Goal: Complete application form: Complete application form

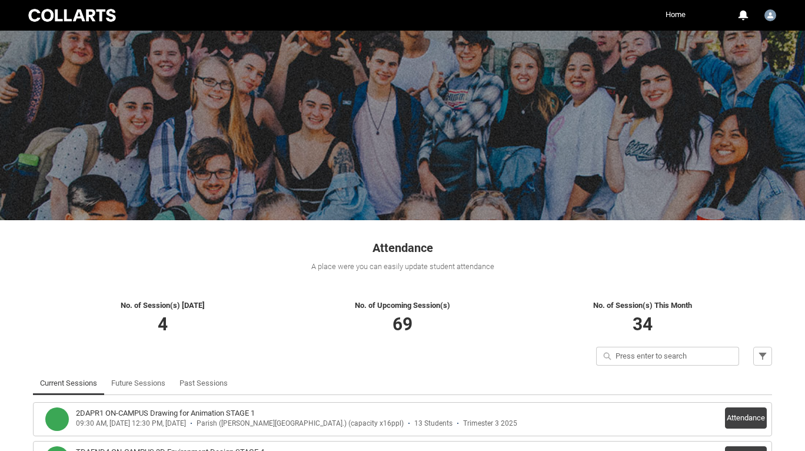
scroll to position [164, 0]
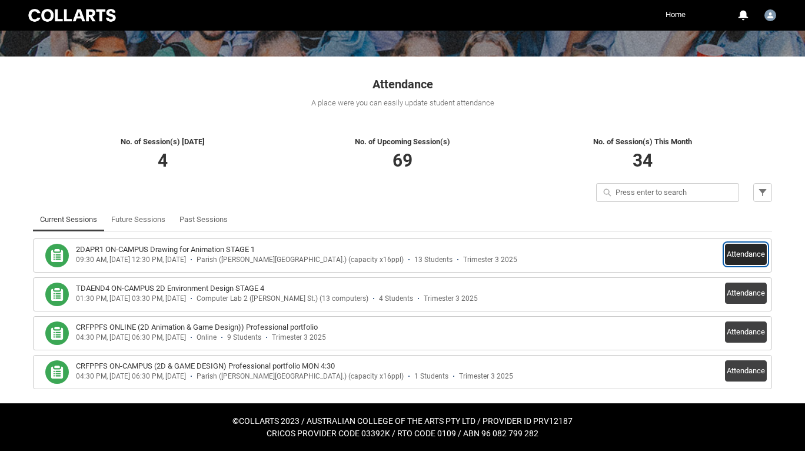
click at [759, 257] on button "Attendance" at bounding box center [746, 254] width 42 height 21
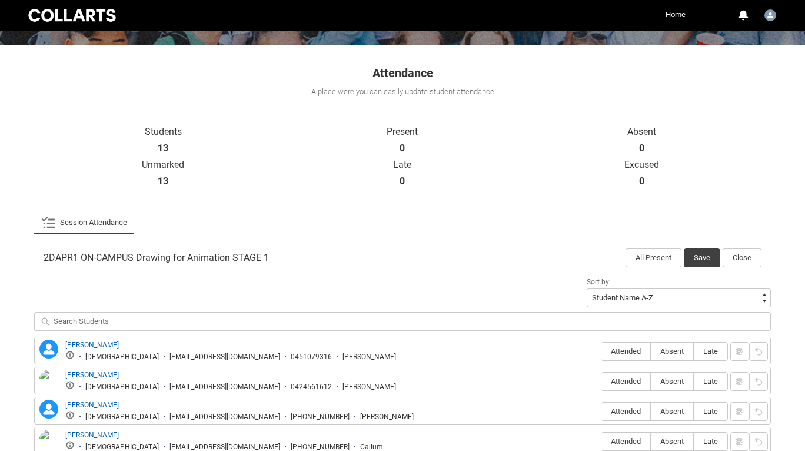
scroll to position [416, 0]
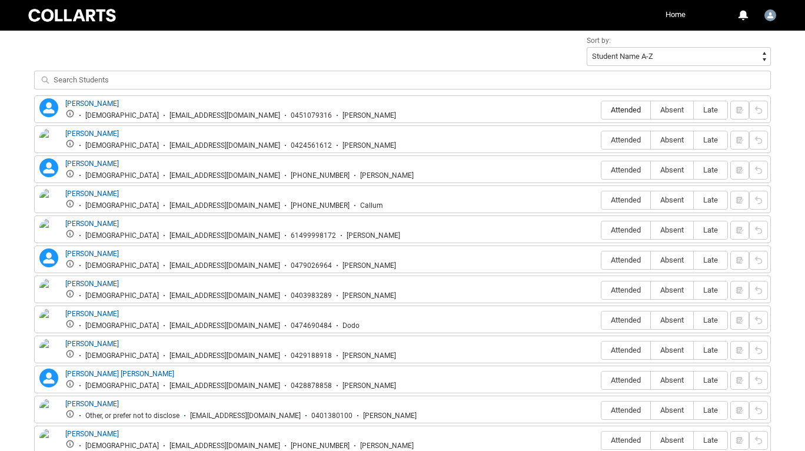
click at [635, 112] on span "Attended" at bounding box center [626, 109] width 49 height 9
click at [602, 110] on input "Attended" at bounding box center [601, 110] width 1 height 1
type lightning-radio-group "Attended"
radio input "true"
click at [668, 137] on span "Absent" at bounding box center [672, 139] width 42 height 9
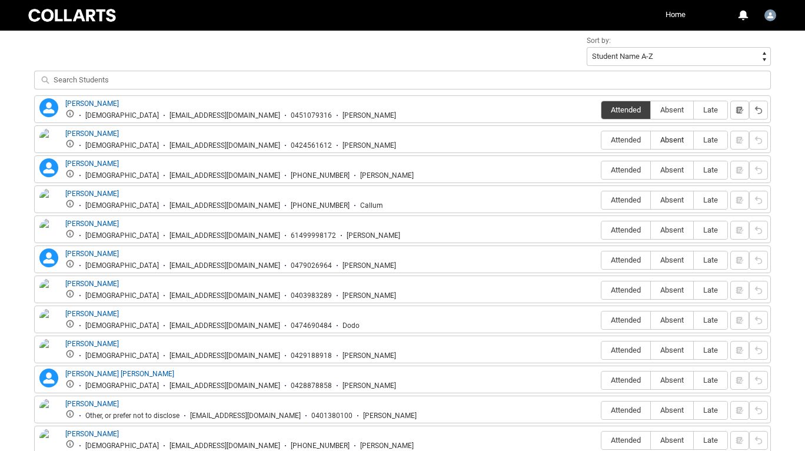
click at [651, 140] on input "Absent" at bounding box center [651, 140] width 1 height 1
type lightning-radio-group "Absent"
radio input "true"
click at [642, 165] on span "Attended" at bounding box center [626, 169] width 49 height 9
click at [602, 170] on input "Attended" at bounding box center [601, 170] width 1 height 1
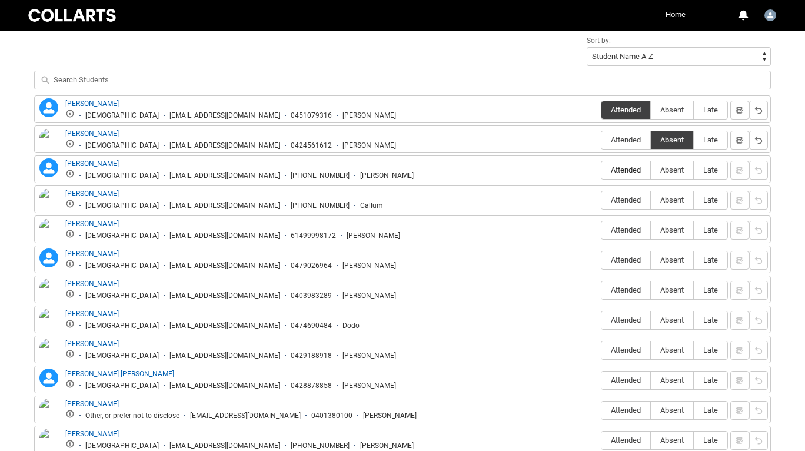
type lightning-radio-group "Attended"
radio input "true"
click at [682, 200] on span "Absent" at bounding box center [672, 199] width 42 height 9
click at [651, 200] on input "Absent" at bounding box center [651, 200] width 1 height 1
type lightning-radio-group "Absent"
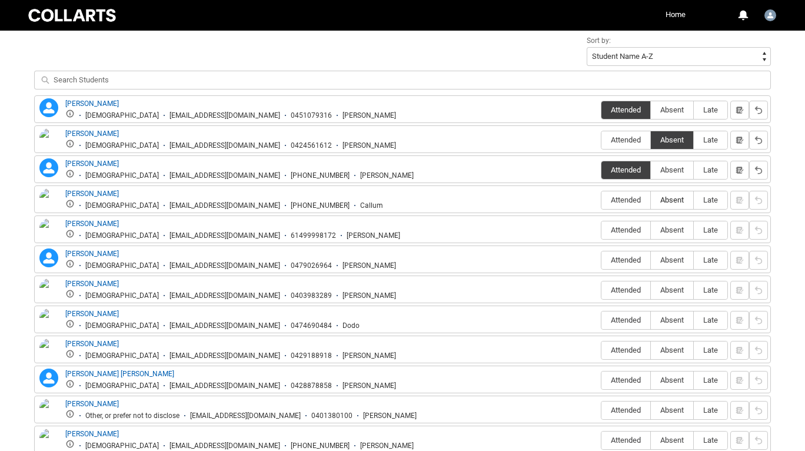
radio input "true"
click at [681, 234] on span "Absent" at bounding box center [672, 229] width 42 height 9
click at [651, 230] on input "Absent" at bounding box center [651, 230] width 1 height 1
type lightning-radio-group "Absent"
radio input "true"
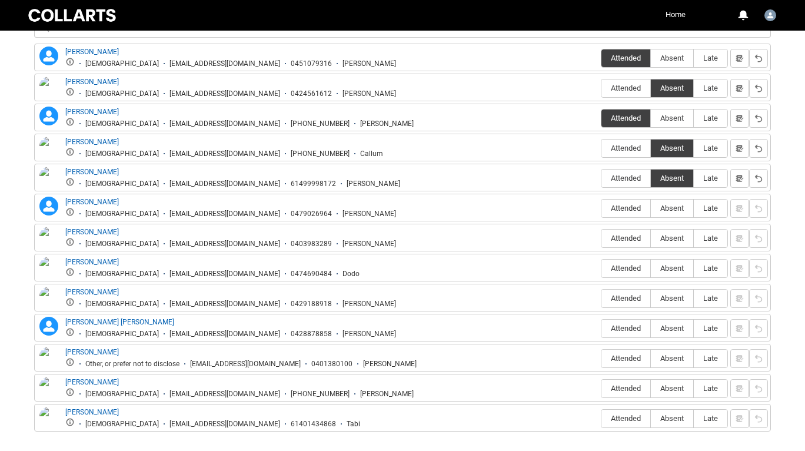
scroll to position [471, 0]
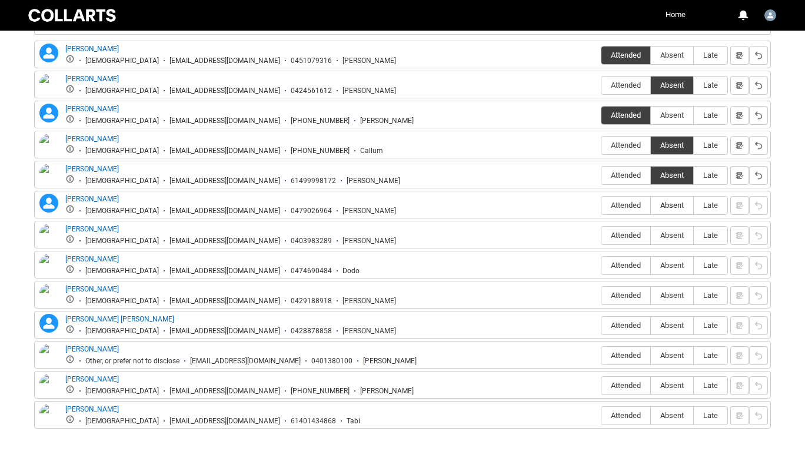
click at [669, 211] on label "Absent" at bounding box center [672, 206] width 42 height 18
click at [651, 205] on input "Absent" at bounding box center [651, 205] width 1 height 1
type lightning-radio-group "Absent"
radio input "true"
click at [636, 238] on span "Attended" at bounding box center [626, 235] width 49 height 9
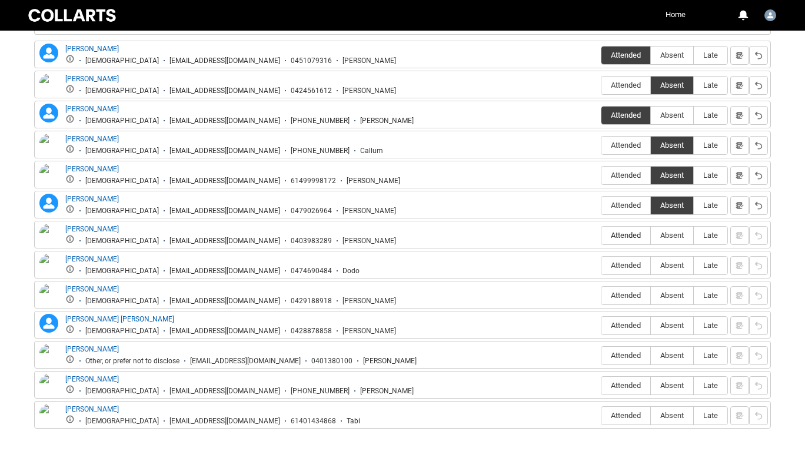
click at [602, 236] on input "Attended" at bounding box center [601, 235] width 1 height 1
type lightning-radio-group "Attended"
radio input "true"
click at [632, 255] on fieldset "Attended Absent Late" at bounding box center [664, 265] width 127 height 22
click at [631, 263] on span "Attended" at bounding box center [626, 265] width 49 height 9
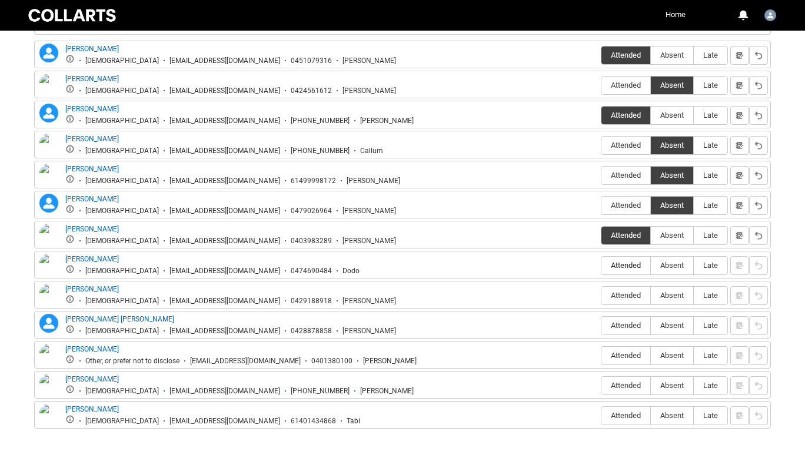
click at [602, 265] on input "Attended" at bounding box center [601, 265] width 1 height 1
type lightning-radio-group "Attended"
radio input "true"
click at [673, 281] on div "[PERSON_NAME] [DEMOGRAPHIC_DATA] [EMAIL_ADDRESS][DOMAIN_NAME] 0429188918 [PERSO…" at bounding box center [402, 295] width 737 height 28
click at [671, 294] on span "Absent" at bounding box center [672, 295] width 42 height 9
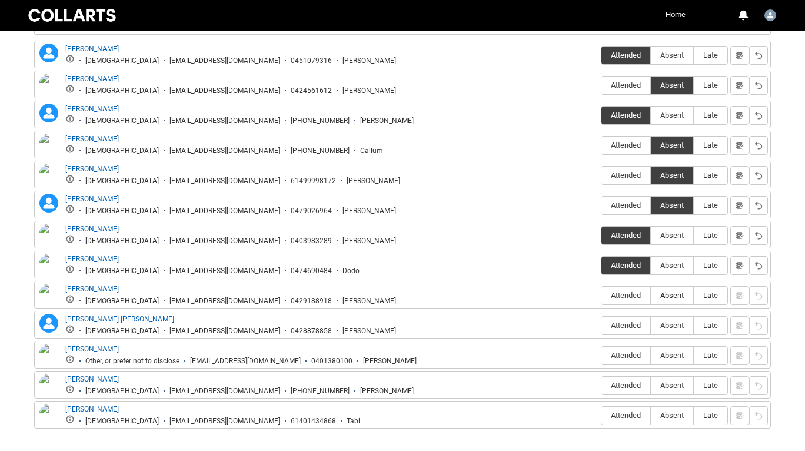
click at [651, 295] on input "Absent" at bounding box center [651, 295] width 1 height 1
type lightning-radio-group "Absent"
radio input "true"
click at [674, 331] on label "Absent" at bounding box center [672, 326] width 42 height 18
click at [651, 326] on input "Absent" at bounding box center [651, 325] width 1 height 1
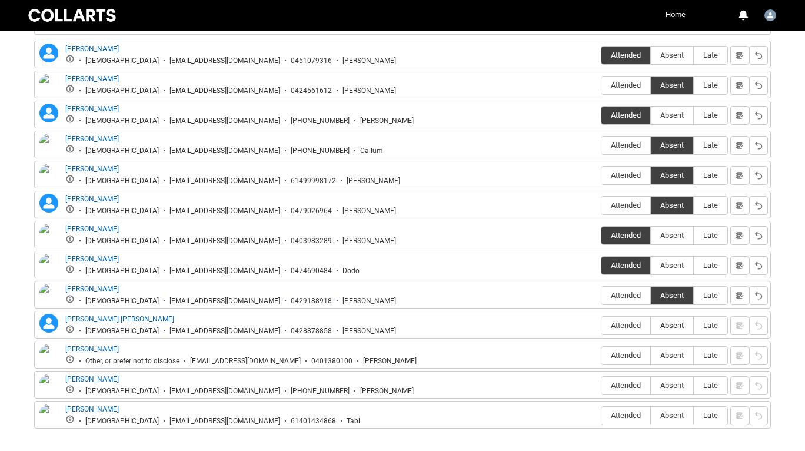
type lightning-radio-group "Absent"
radio input "true"
click at [672, 354] on span "Absent" at bounding box center [672, 355] width 42 height 9
click at [651, 355] on input "Absent" at bounding box center [651, 355] width 1 height 1
type lightning-radio-group "Absent"
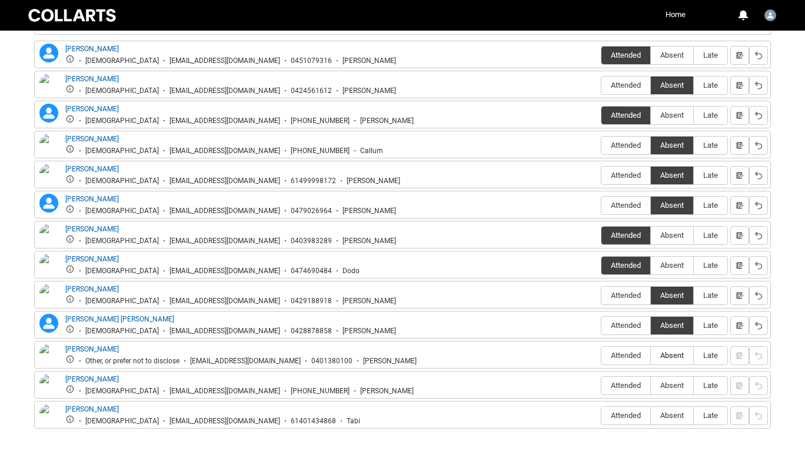
radio input "true"
click at [671, 383] on span "Absent" at bounding box center [672, 385] width 42 height 9
click at [651, 385] on input "Absent" at bounding box center [651, 385] width 1 height 1
type lightning-radio-group "Absent"
radio input "true"
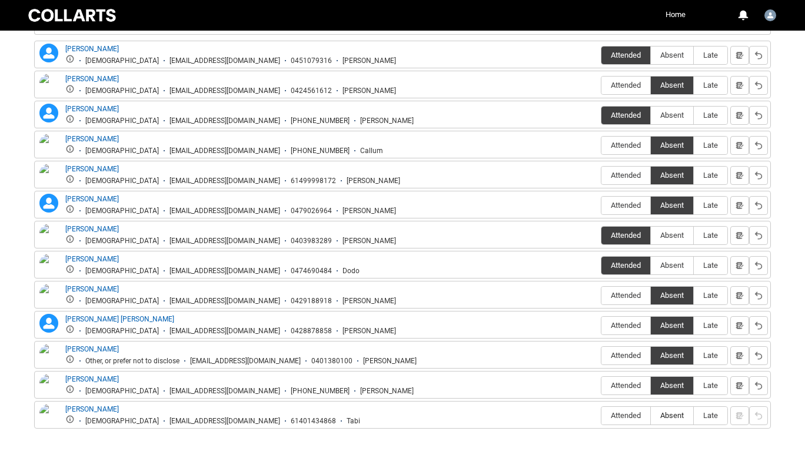
click at [671, 419] on span "Absent" at bounding box center [672, 415] width 42 height 9
click at [651, 416] on input "Absent" at bounding box center [651, 415] width 1 height 1
type lightning-radio-group "Absent"
radio input "true"
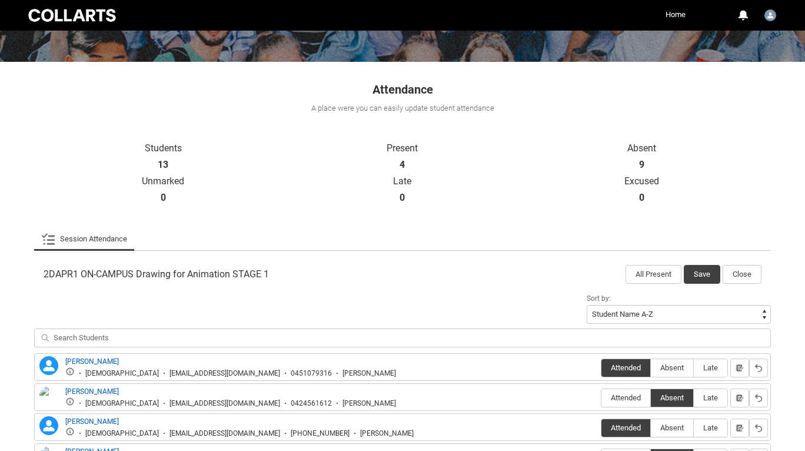
scroll to position [97, 0]
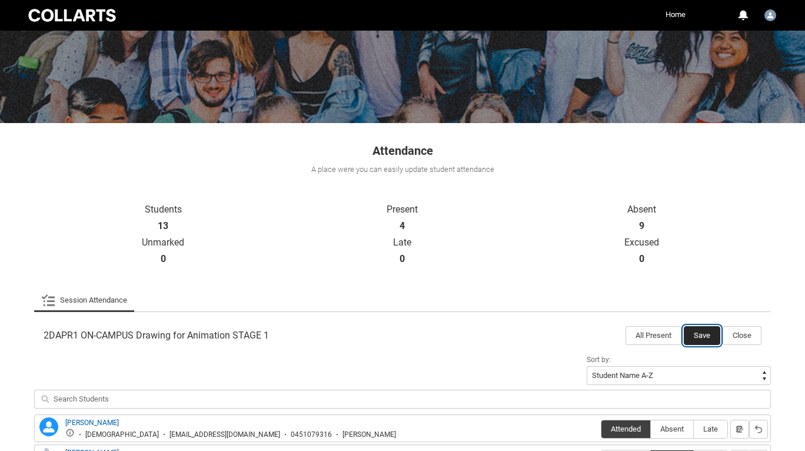
click at [707, 337] on button "Save" at bounding box center [702, 335] width 37 height 19
